Goal: Task Accomplishment & Management: Use online tool/utility

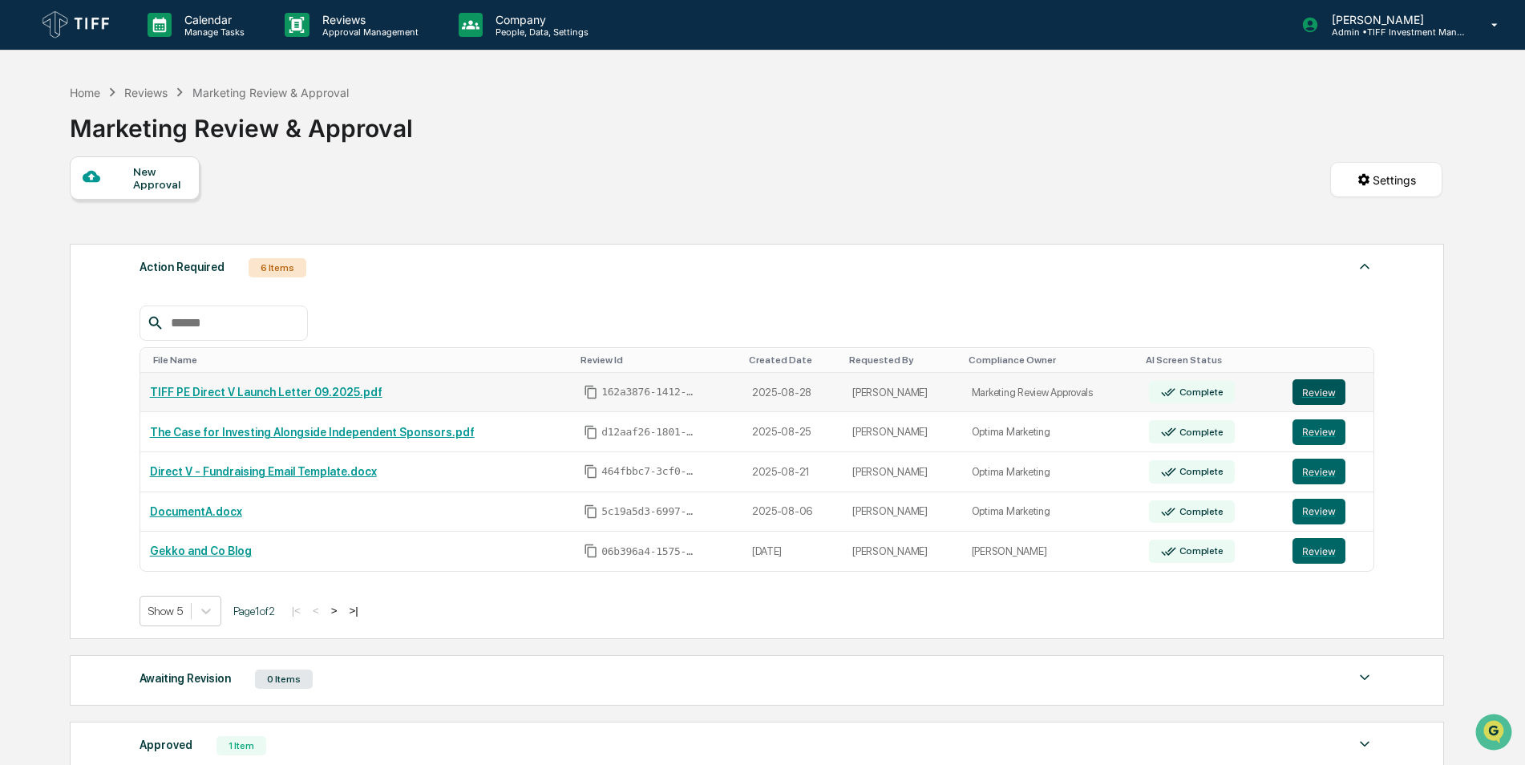
click at [1319, 389] on button "Review" at bounding box center [1319, 392] width 53 height 26
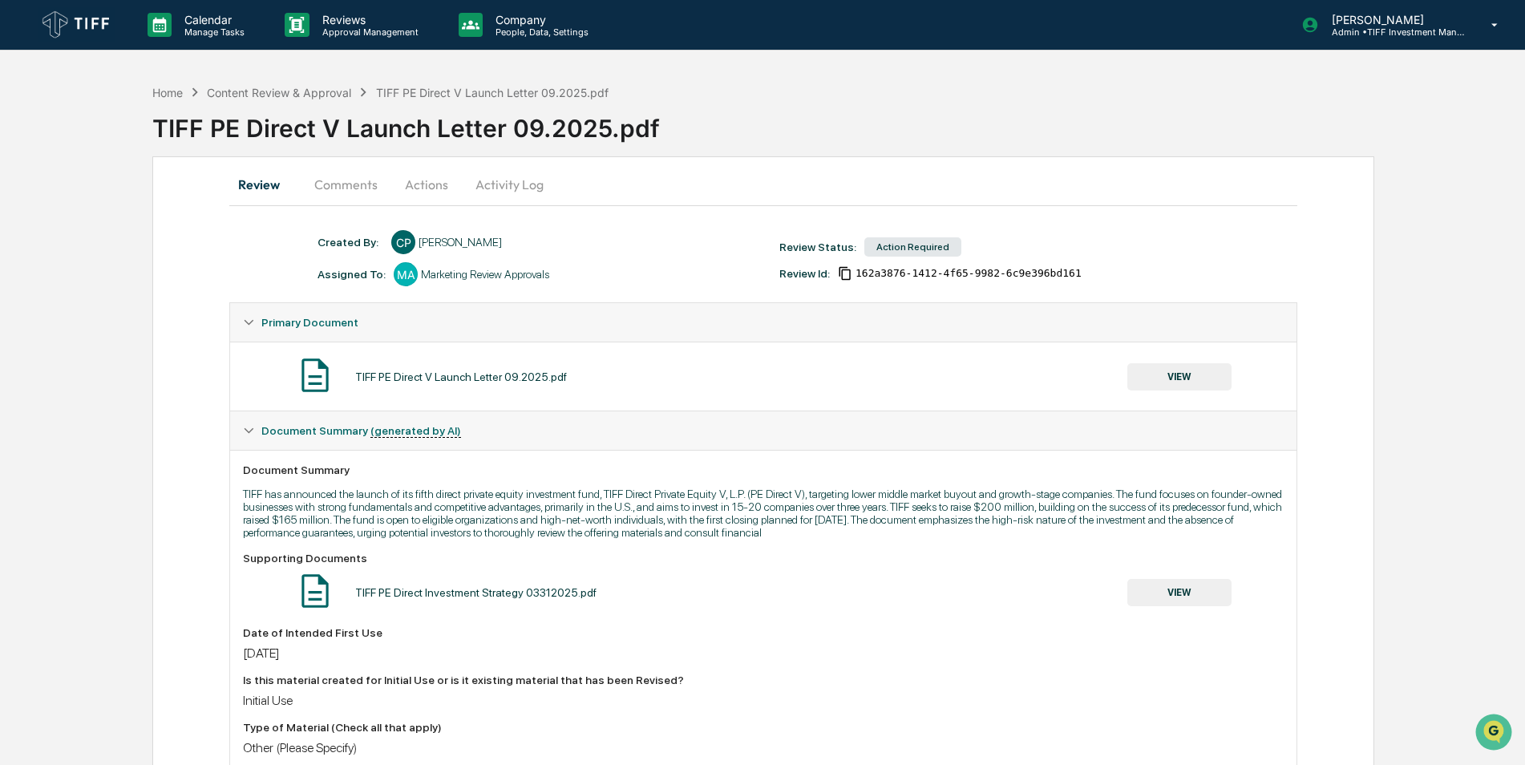
click at [372, 176] on button "Comments" at bounding box center [346, 184] width 89 height 38
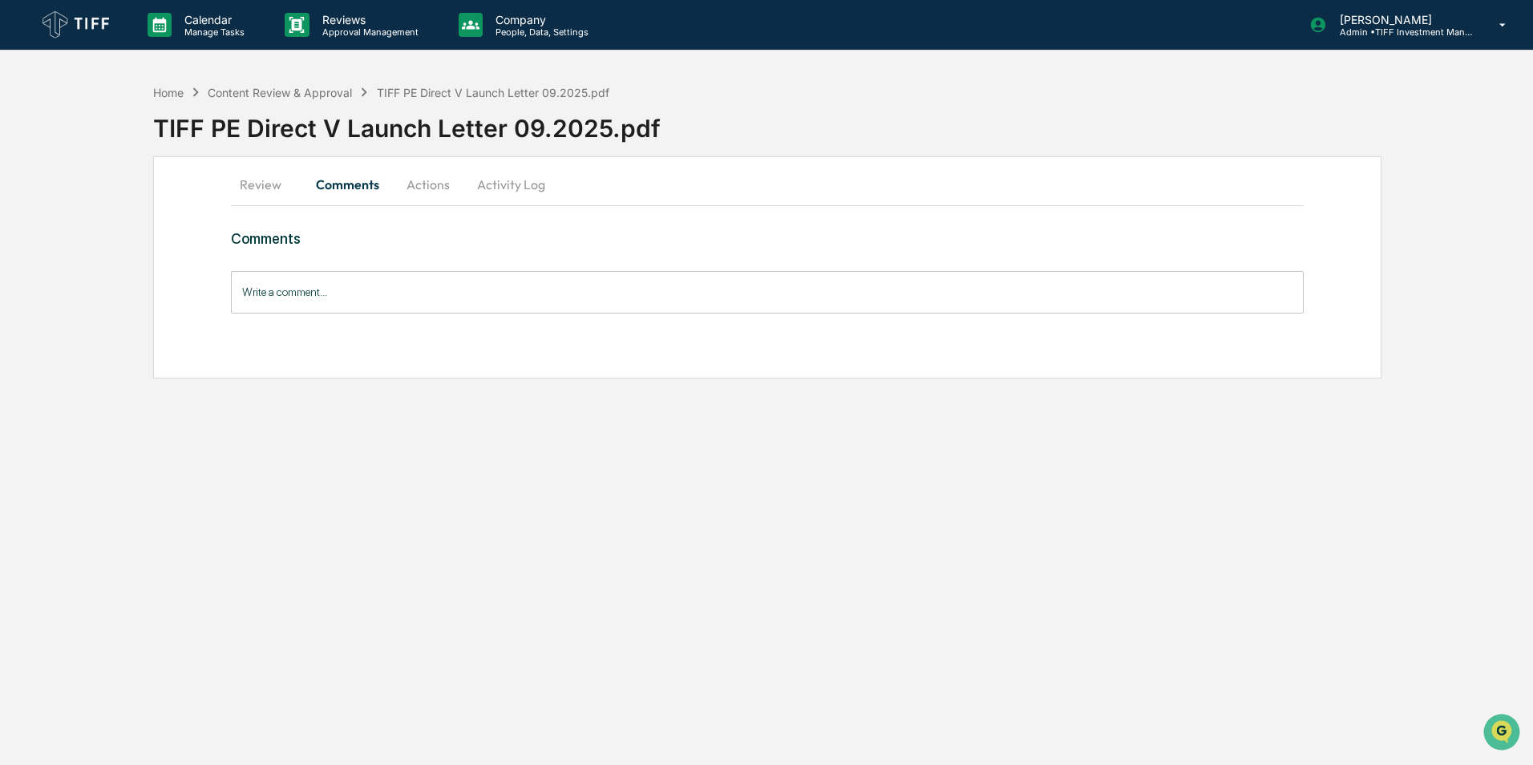
click at [344, 299] on input "Write a comment..." at bounding box center [767, 292] width 1073 height 43
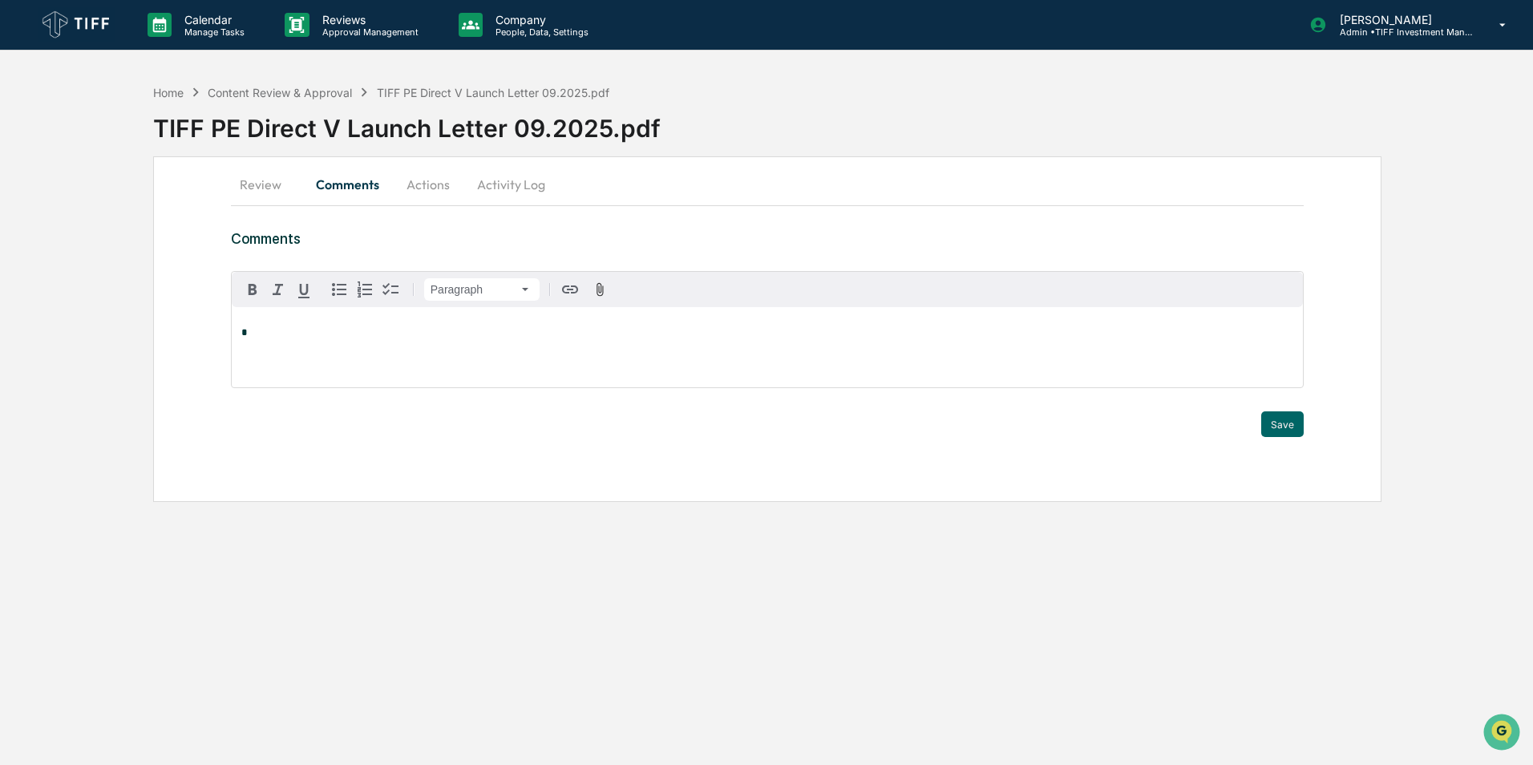
click at [421, 202] on button "Actions" at bounding box center [428, 184] width 72 height 38
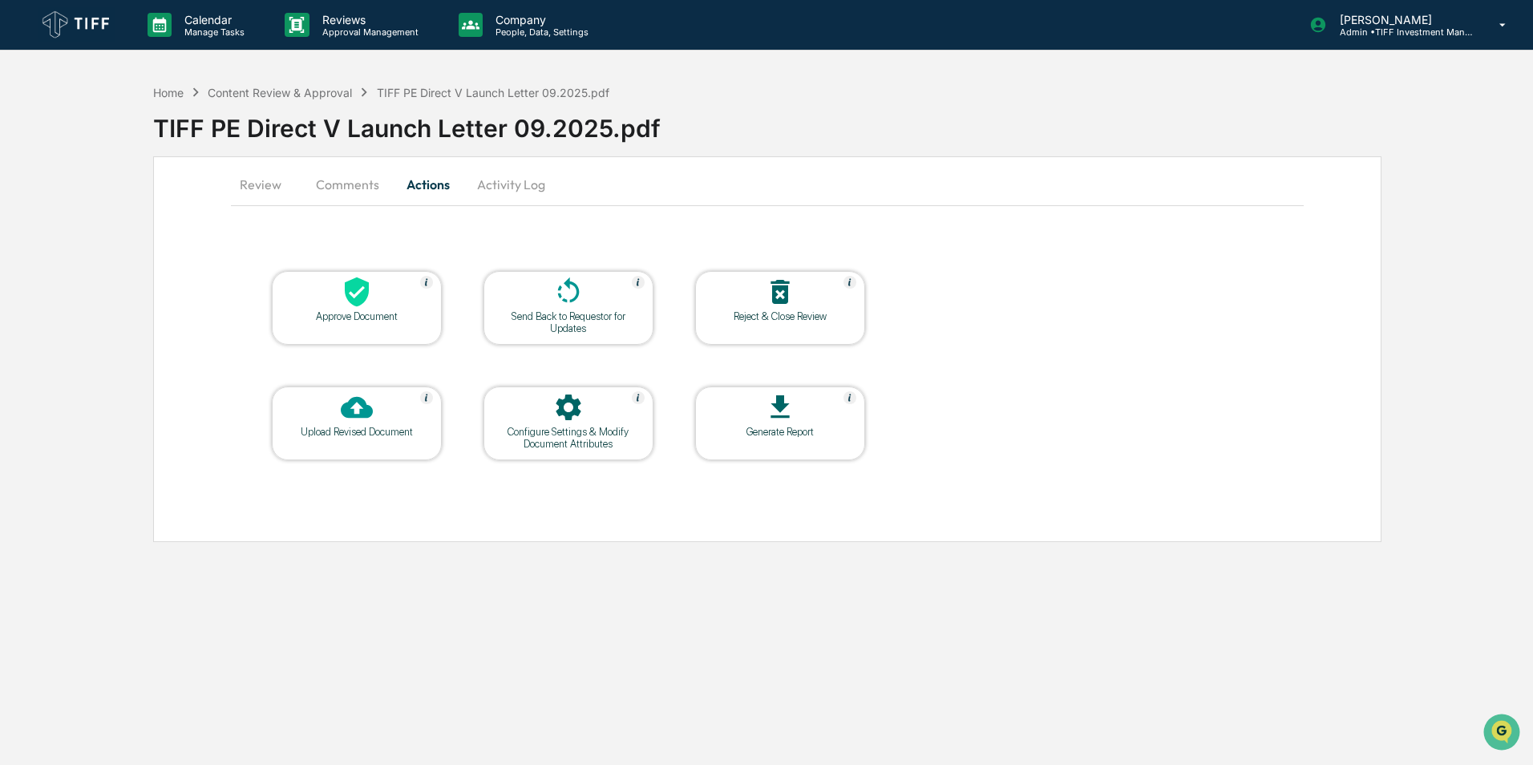
click at [1043, 341] on div "Approve Document Send Back to Requestor for Updates Reject & Close Review Uploa…" at bounding box center [767, 365] width 1073 height 271
click at [456, 193] on button "Actions" at bounding box center [428, 184] width 72 height 38
click at [550, 215] on div "Review Comments Actions Activity Log Approve Document Send Back to Requestor fo…" at bounding box center [767, 349] width 1229 height 386
click at [892, 572] on div "Calendar Manage Tasks Reviews Approval Management Company People, Data, Setting…" at bounding box center [766, 382] width 1533 height 765
click at [323, 180] on button "Comments" at bounding box center [347, 184] width 89 height 38
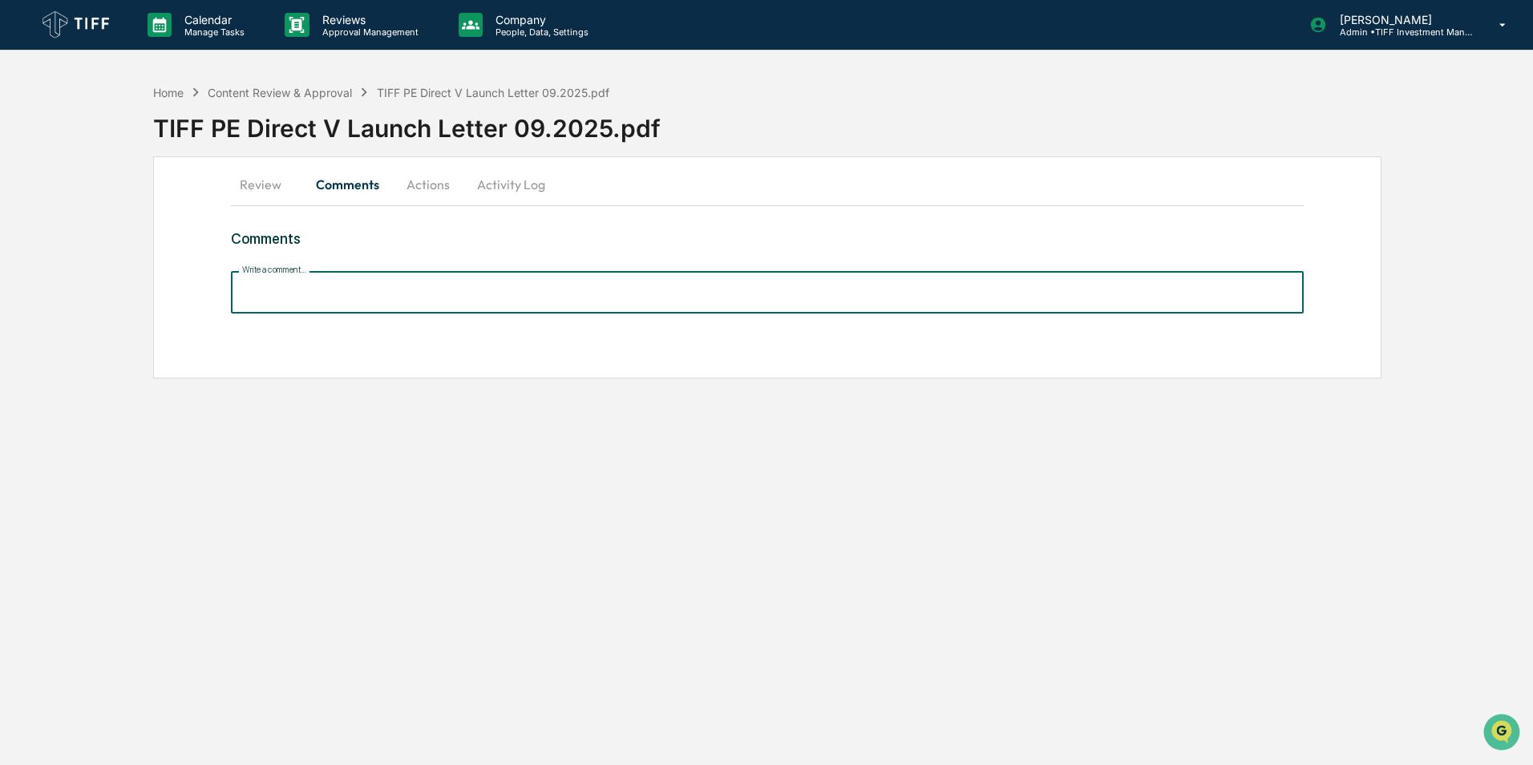
click at [318, 286] on input "Write a comment..." at bounding box center [767, 292] width 1073 height 43
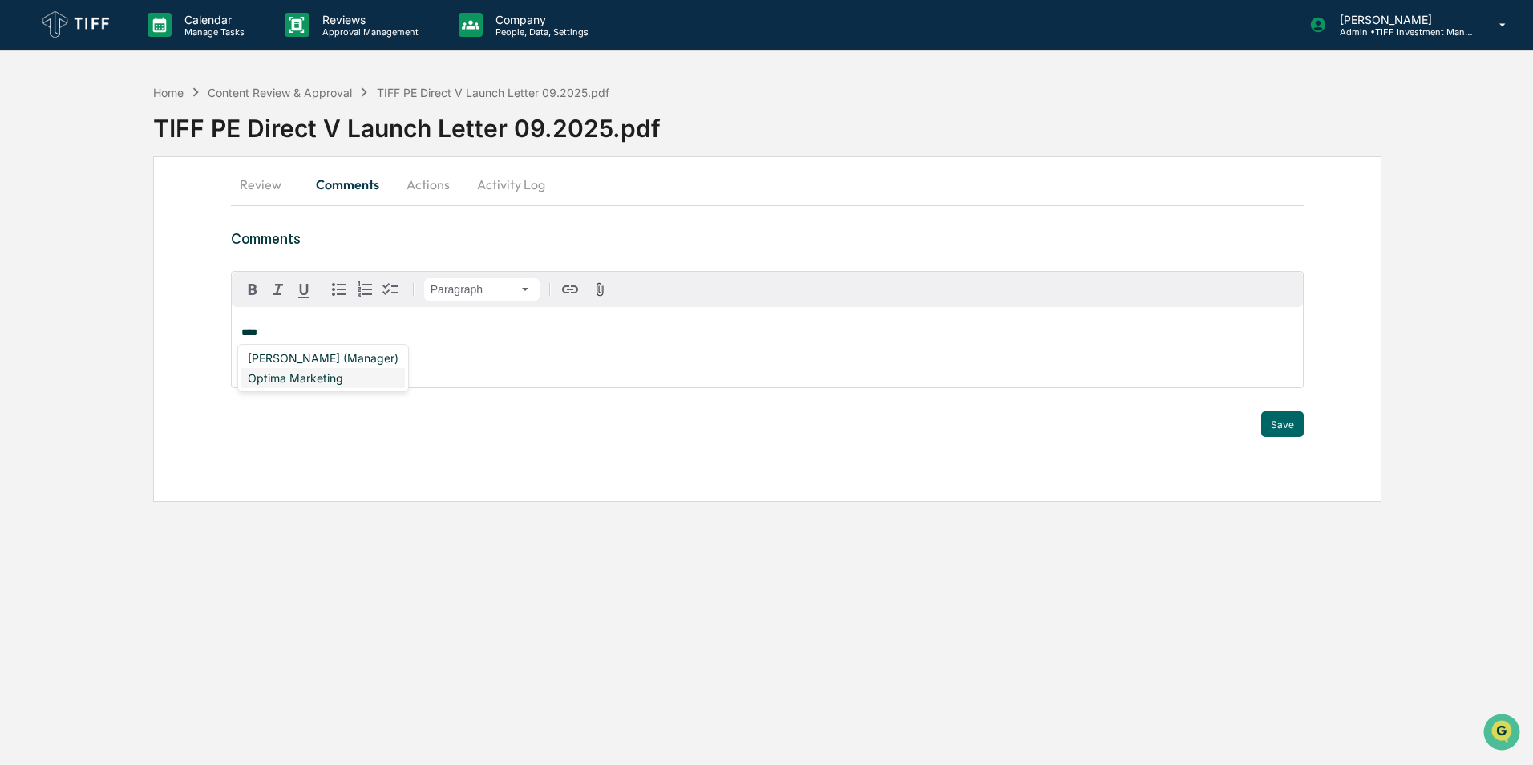
click at [336, 383] on div "Optima Marketing" at bounding box center [323, 378] width 164 height 20
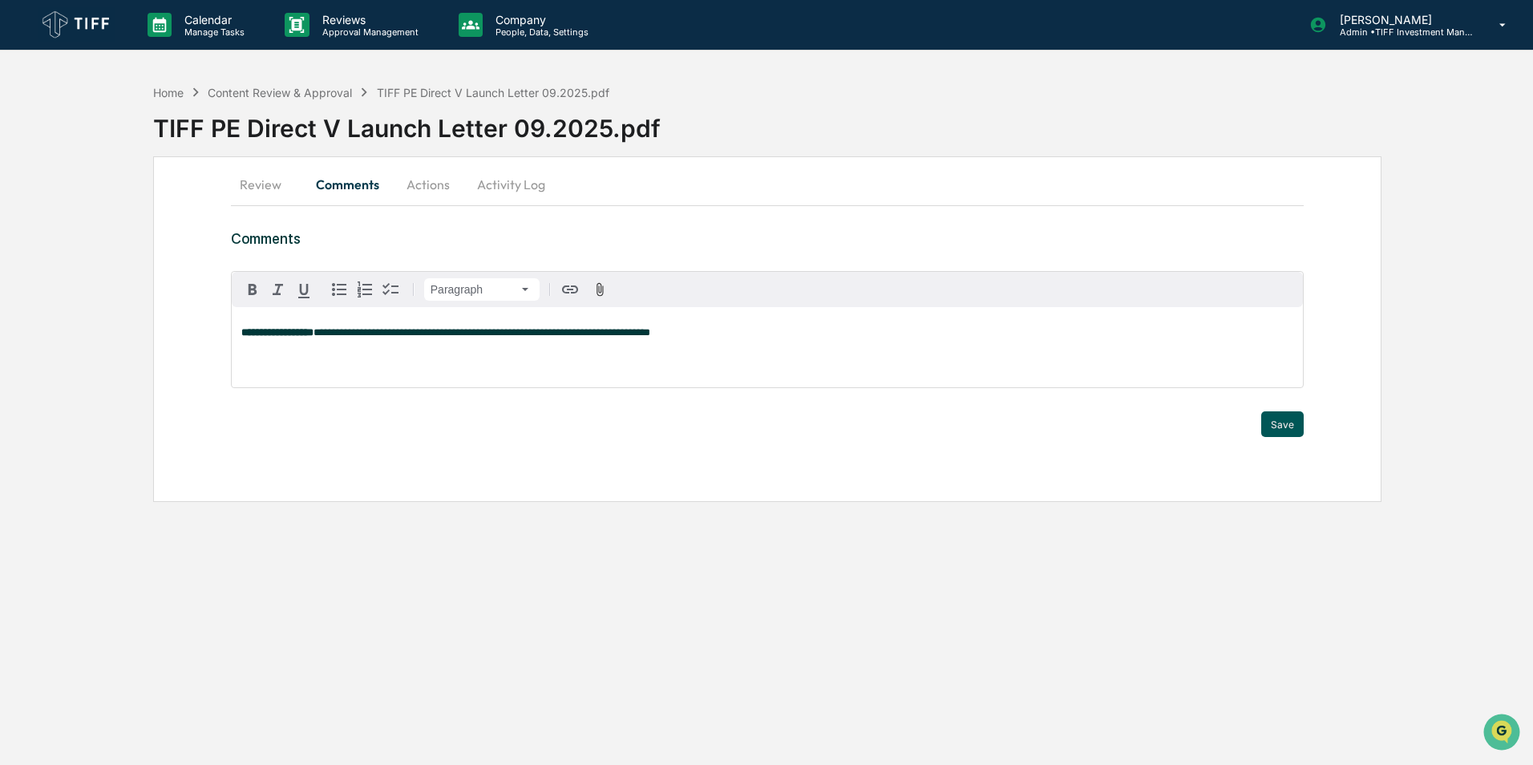
click at [1278, 422] on button "Save" at bounding box center [1283, 424] width 43 height 26
